Goal: Task Accomplishment & Management: Use online tool/utility

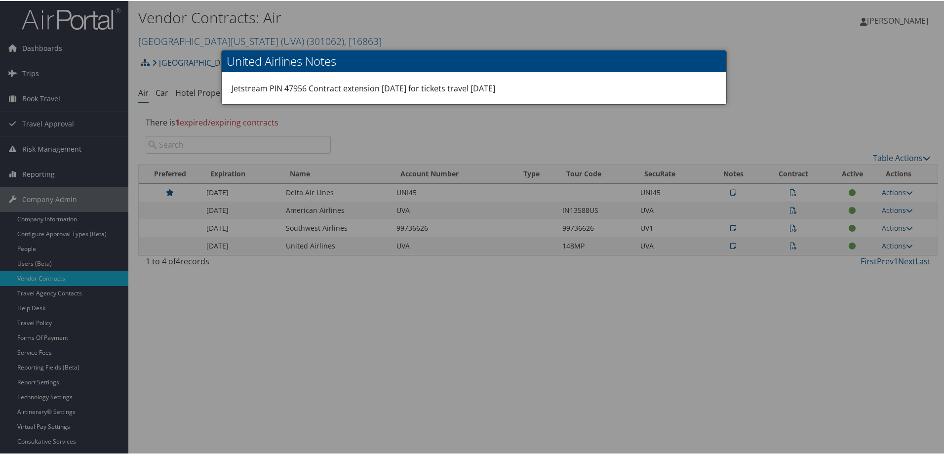
click at [38, 44] on div at bounding box center [474, 227] width 948 height 454
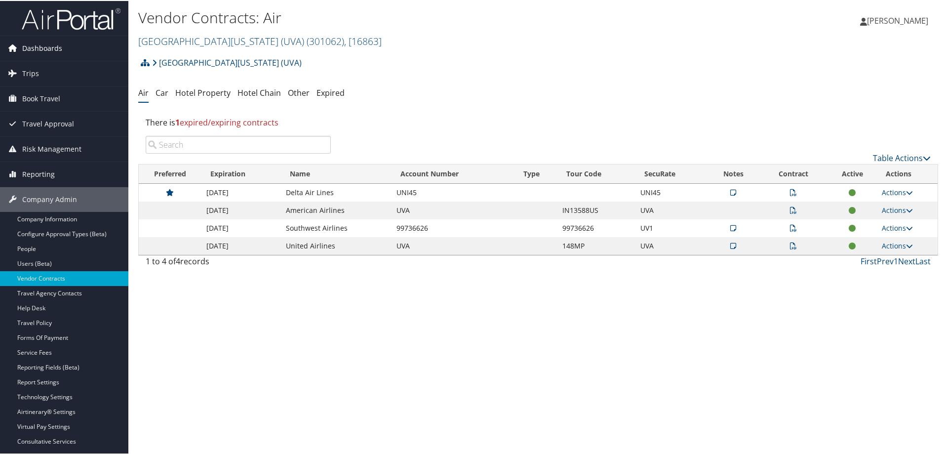
click at [43, 46] on span "Dashboards" at bounding box center [42, 47] width 40 height 25
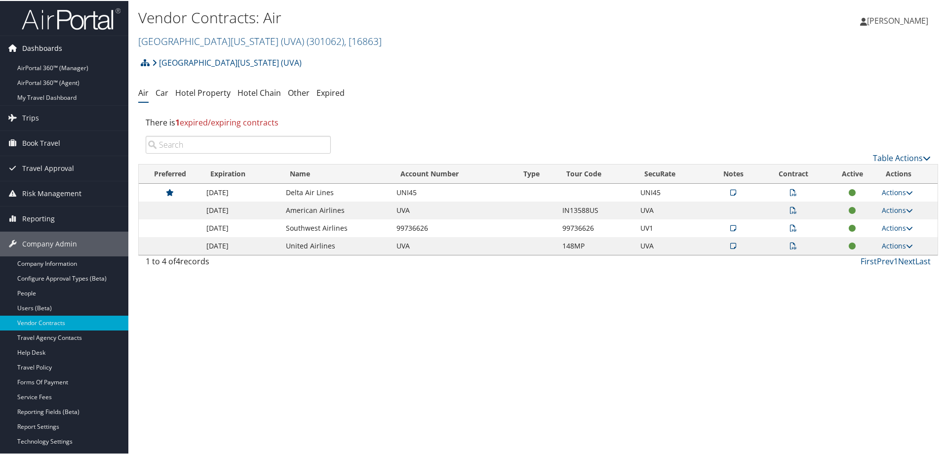
click at [56, 48] on span "Dashboards" at bounding box center [42, 47] width 40 height 25
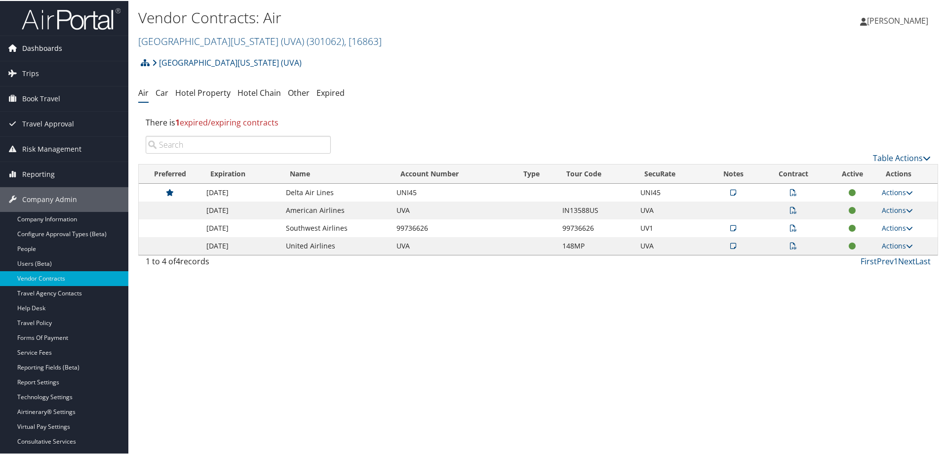
click at [53, 45] on span "Dashboards" at bounding box center [42, 47] width 40 height 25
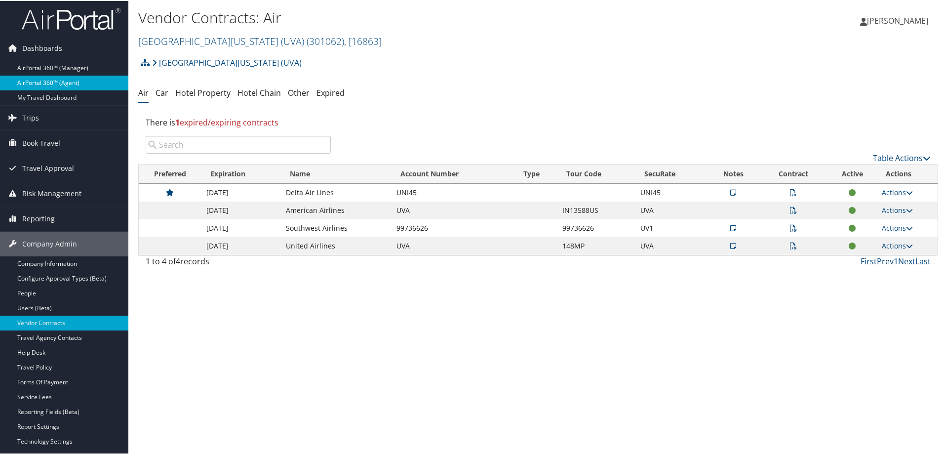
click at [47, 80] on link "AirPortal 360™ (Agent)" at bounding box center [64, 82] width 128 height 15
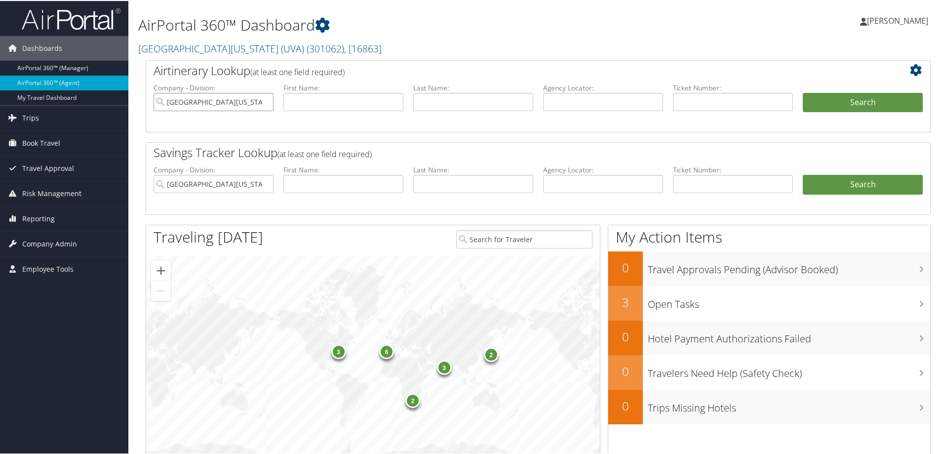
click at [265, 101] on input "University of Virginia (UVA)" at bounding box center [214, 101] width 120 height 18
click at [614, 102] on input "text" at bounding box center [603, 101] width 120 height 18
type input "d71g4q"
click at [897, 99] on button "Search" at bounding box center [863, 102] width 120 height 20
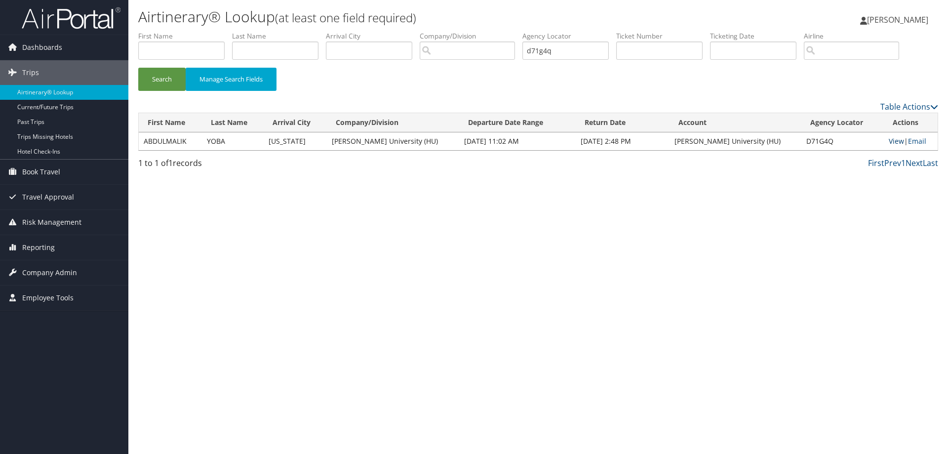
click at [889, 139] on link "View" at bounding box center [896, 140] width 15 height 9
click at [47, 46] on span "Dashboards" at bounding box center [42, 47] width 40 height 25
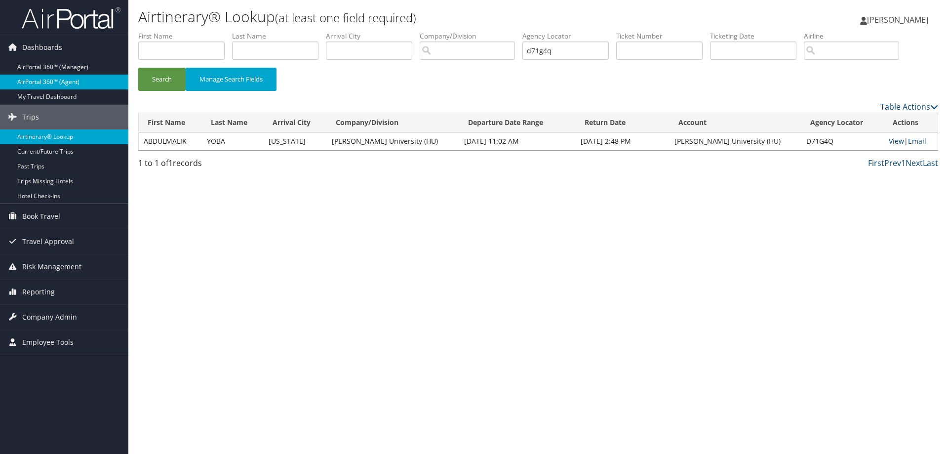
click at [52, 78] on link "AirPortal 360™ (Agent)" at bounding box center [64, 82] width 128 height 15
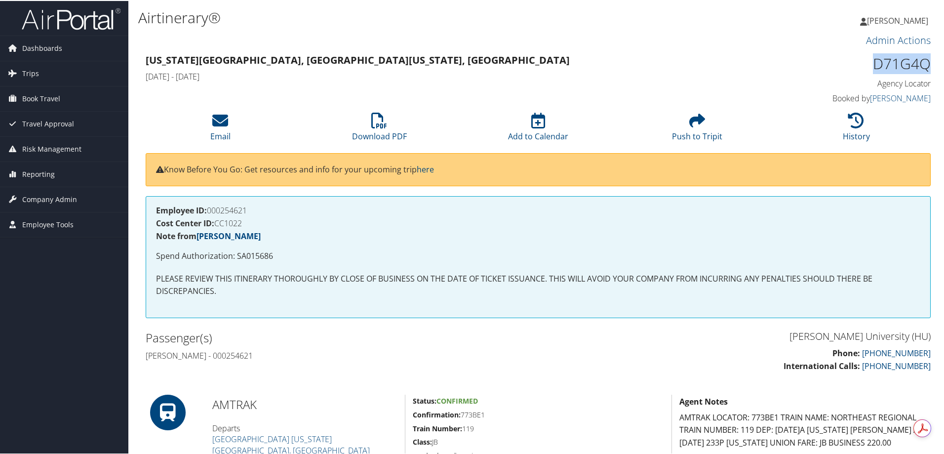
drag, startPoint x: 872, startPoint y: 61, endPoint x: 924, endPoint y: 63, distance: 52.4
click at [924, 63] on h1 "D71G4Q" at bounding box center [838, 62] width 185 height 21
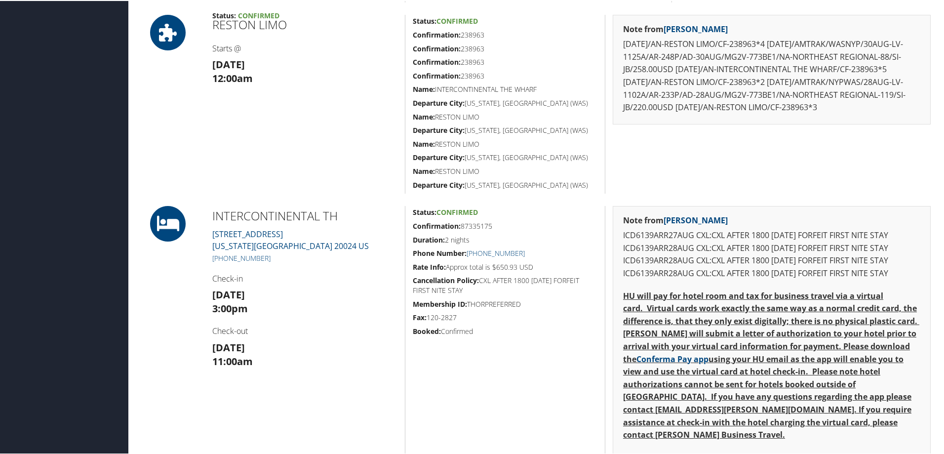
scroll to position [543, 0]
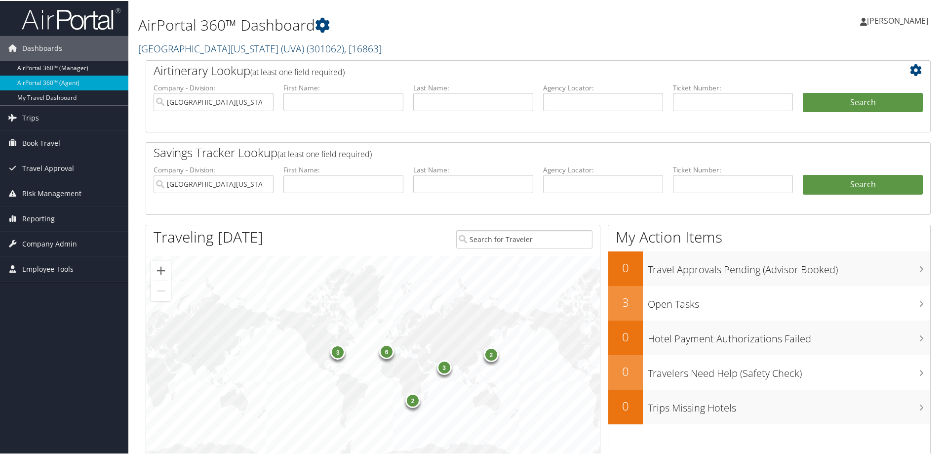
click at [344, 49] on span ", [ 16863 ]" at bounding box center [363, 47] width 38 height 13
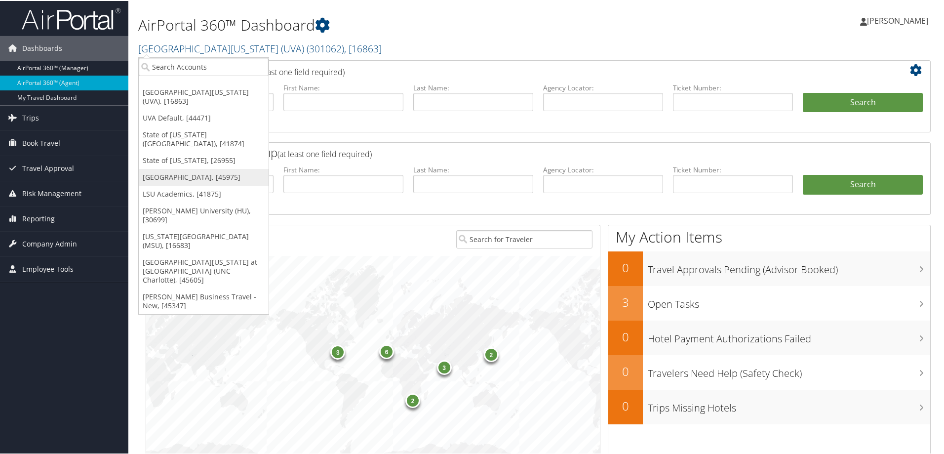
click at [212, 168] on link "[GEOGRAPHIC_DATA], [45975]" at bounding box center [204, 176] width 130 height 17
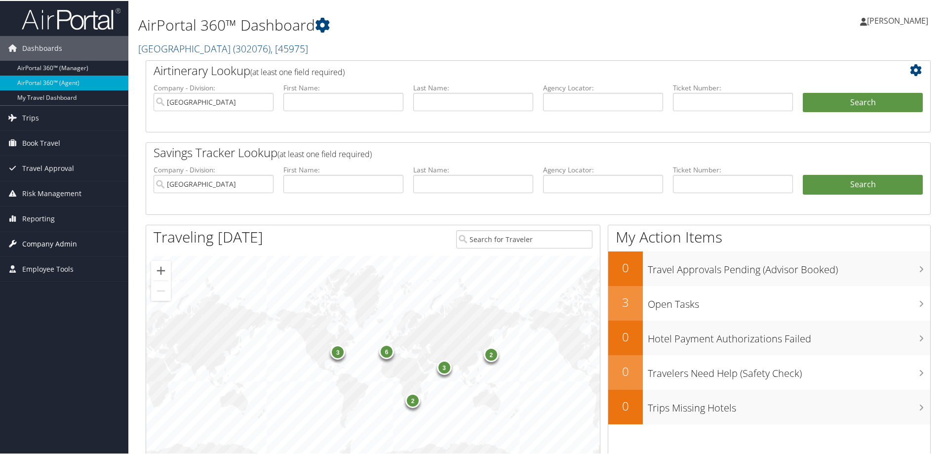
click at [47, 243] on span "Company Admin" at bounding box center [49, 243] width 55 height 25
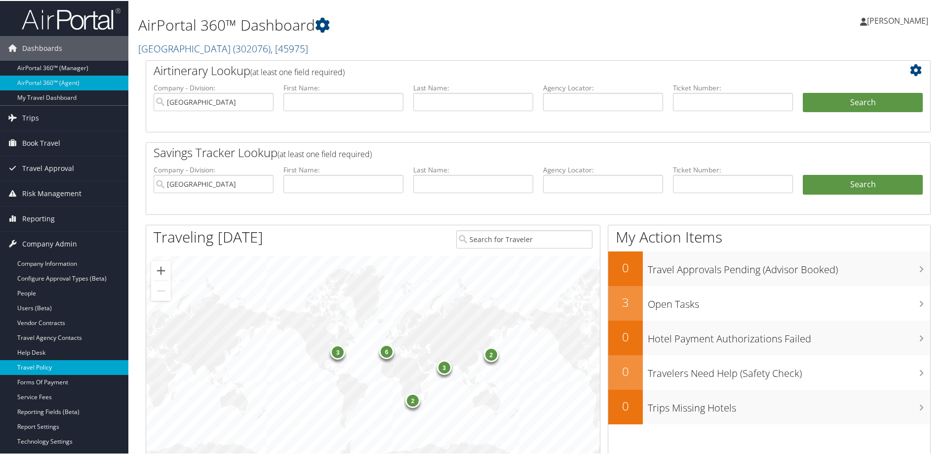
click at [45, 366] on link "Travel Policy" at bounding box center [64, 366] width 128 height 15
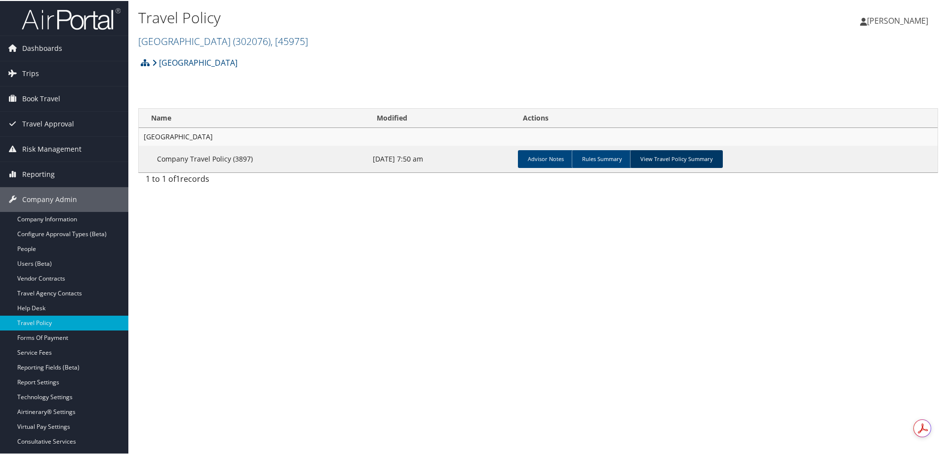
click at [705, 157] on link "View Travel Policy Summary" at bounding box center [676, 158] width 93 height 18
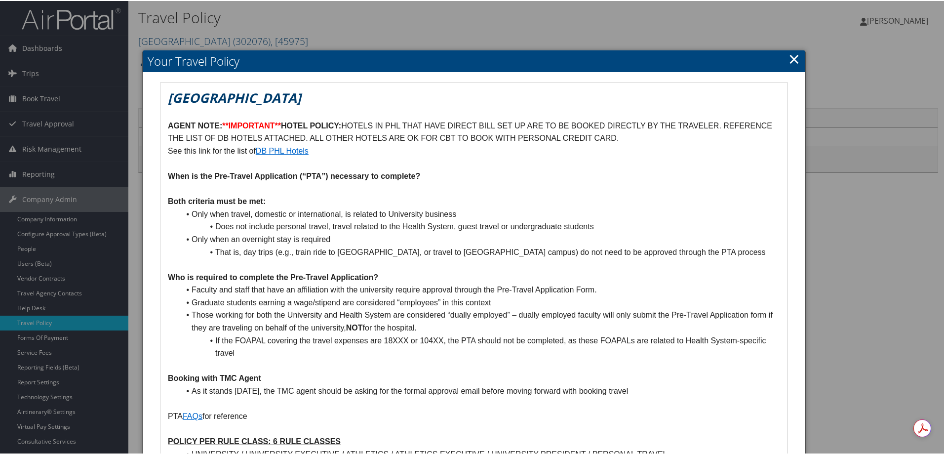
click at [792, 57] on link "×" at bounding box center [794, 58] width 11 height 20
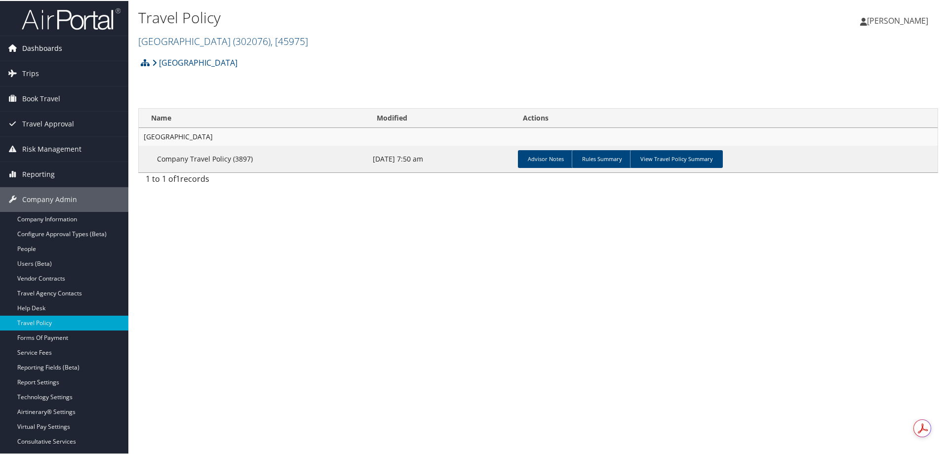
click at [34, 44] on span "Dashboards" at bounding box center [42, 47] width 40 height 25
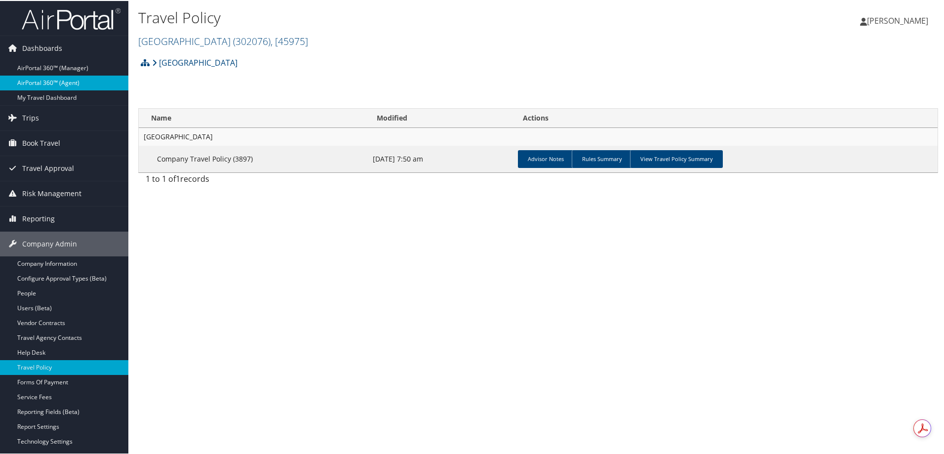
click at [32, 81] on link "AirPortal 360™ (Agent)" at bounding box center [64, 82] width 128 height 15
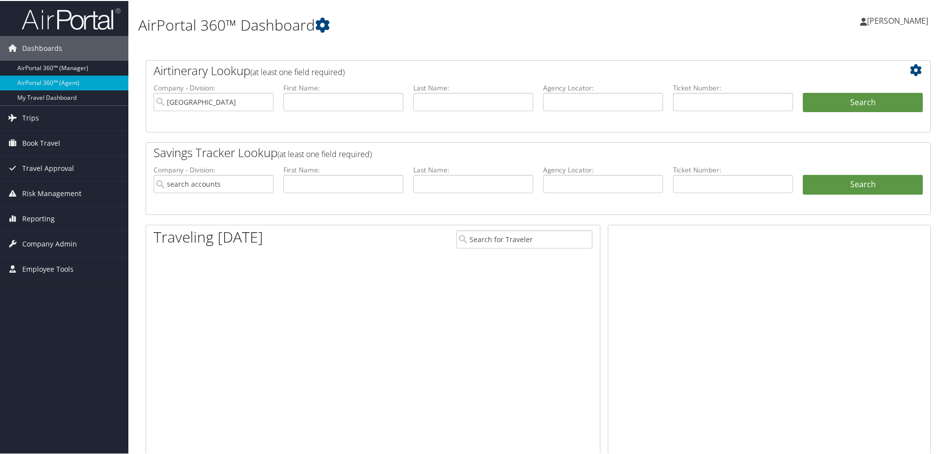
type input "[GEOGRAPHIC_DATA]"
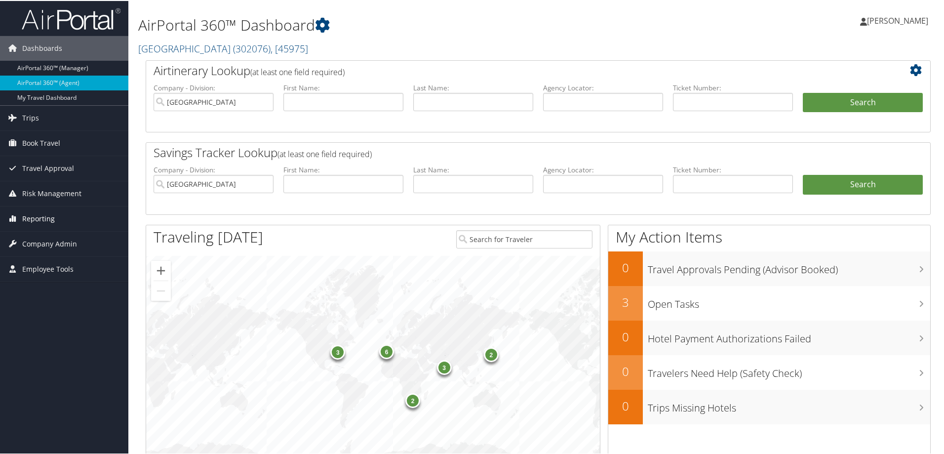
click at [31, 216] on span "Reporting" at bounding box center [38, 217] width 33 height 25
click at [42, 235] on link "Unused Tickets" at bounding box center [64, 237] width 128 height 15
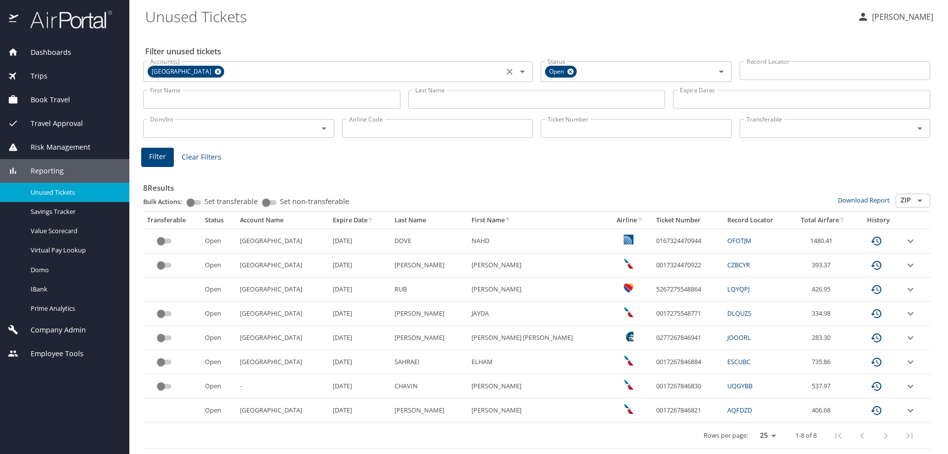
click at [215, 73] on icon at bounding box center [218, 72] width 6 height 6
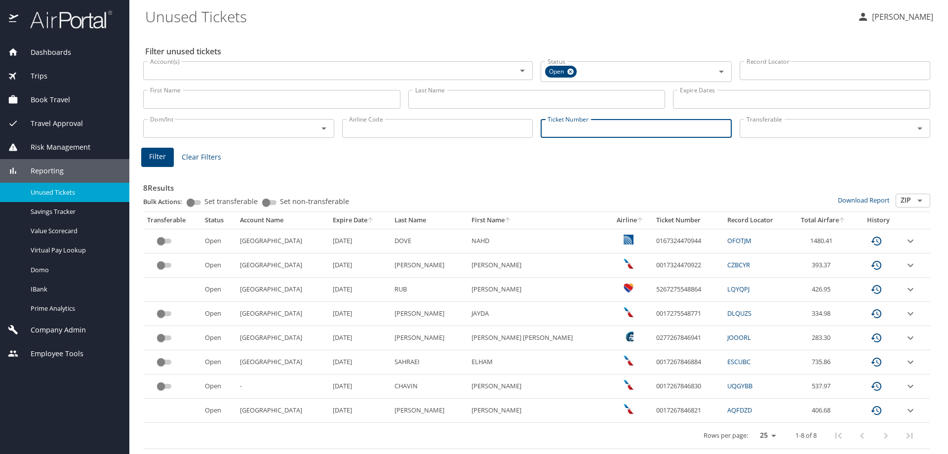
click at [611, 131] on input "Ticket Number" at bounding box center [636, 128] width 191 height 19
paste input "001898467685"
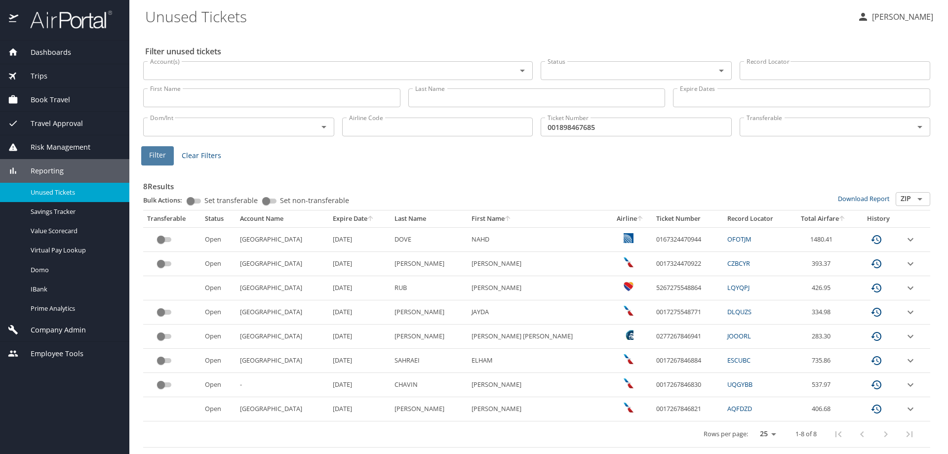
click at [157, 151] on span "Filter" at bounding box center [157, 155] width 17 height 12
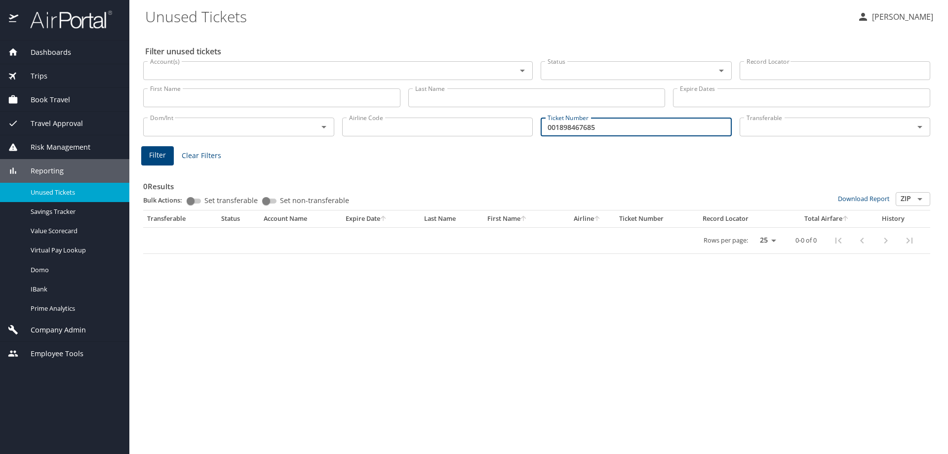
click at [569, 126] on input "001898467685" at bounding box center [636, 127] width 191 height 19
type input "001899467685"
click at [159, 153] on span "Filter" at bounding box center [157, 155] width 17 height 12
click at [46, 50] on span "Dashboards" at bounding box center [44, 52] width 53 height 11
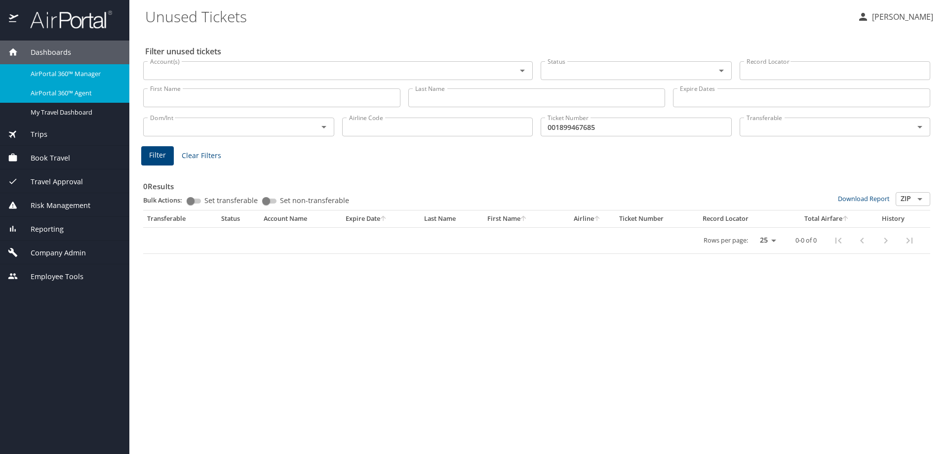
click at [60, 91] on span "AirPortal 360™ Agent" at bounding box center [74, 92] width 87 height 9
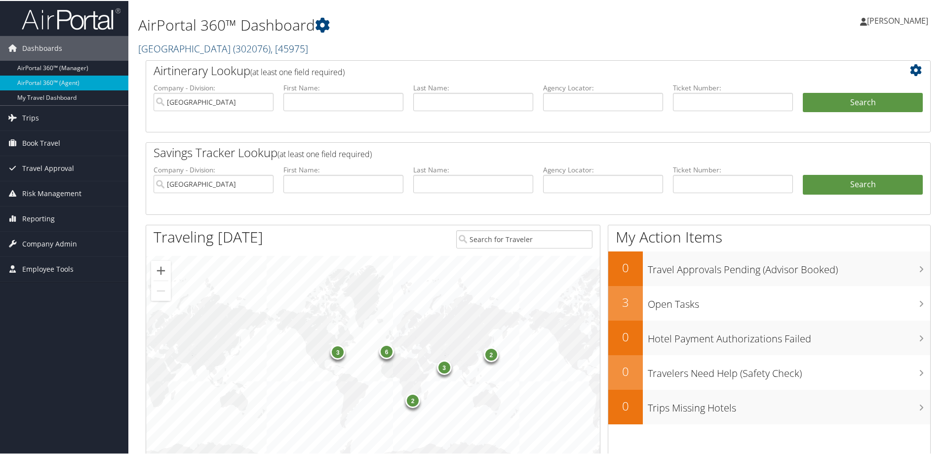
click at [296, 46] on span ", [ 45975 ]" at bounding box center [290, 47] width 38 height 13
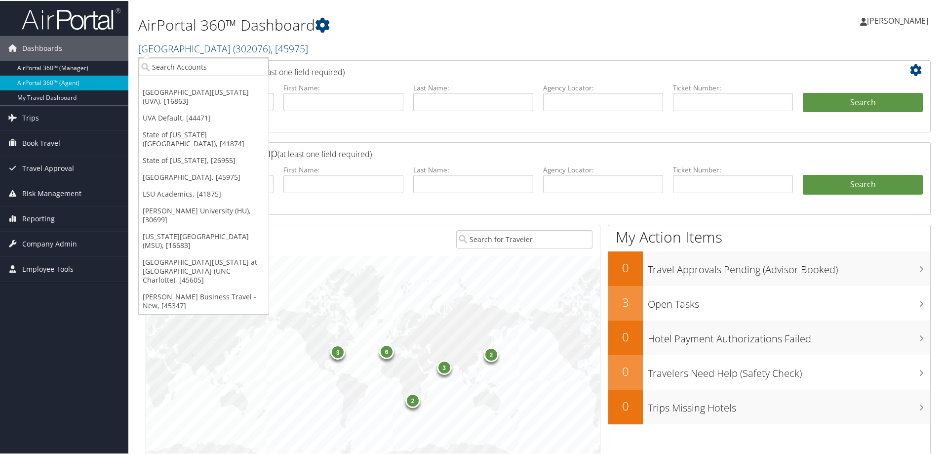
click at [221, 91] on link "[GEOGRAPHIC_DATA][US_STATE] (UVA), [16863]" at bounding box center [204, 96] width 130 height 26
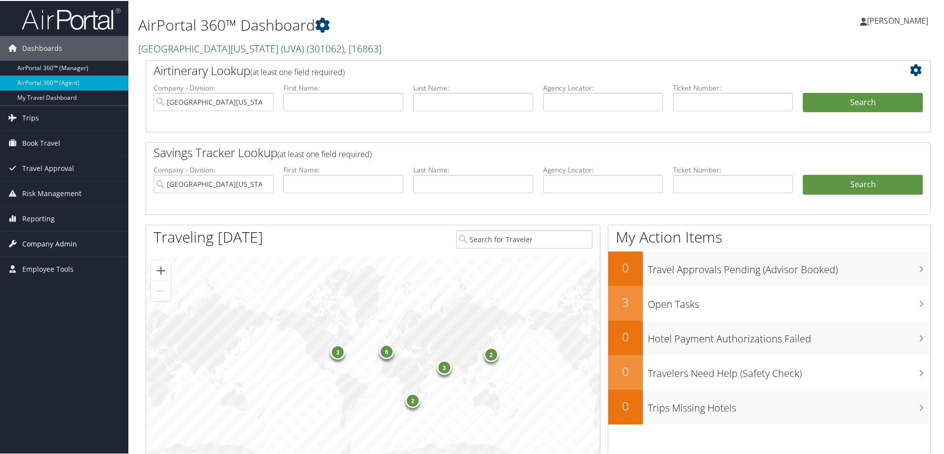
click at [51, 244] on span "Company Admin" at bounding box center [49, 243] width 55 height 25
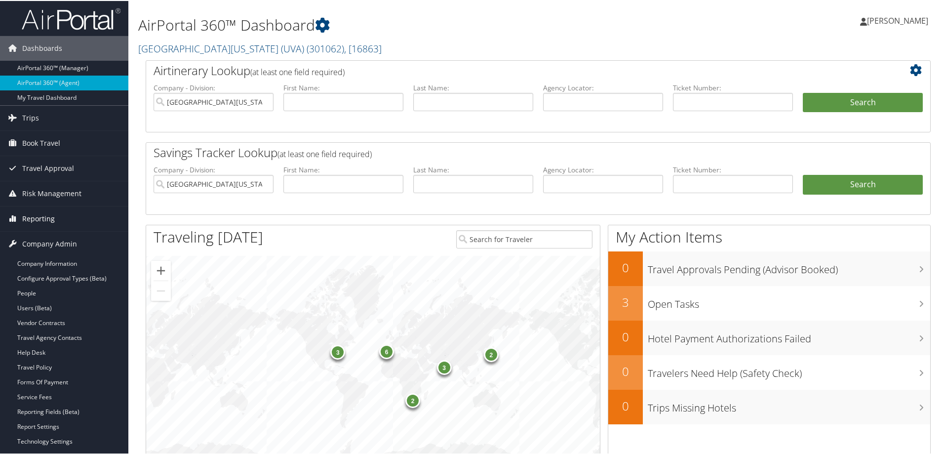
click at [41, 220] on span "Reporting" at bounding box center [38, 217] width 33 height 25
click at [43, 396] on link "Service Fees" at bounding box center [64, 396] width 128 height 15
